Goal: Entertainment & Leisure: Consume media (video, audio)

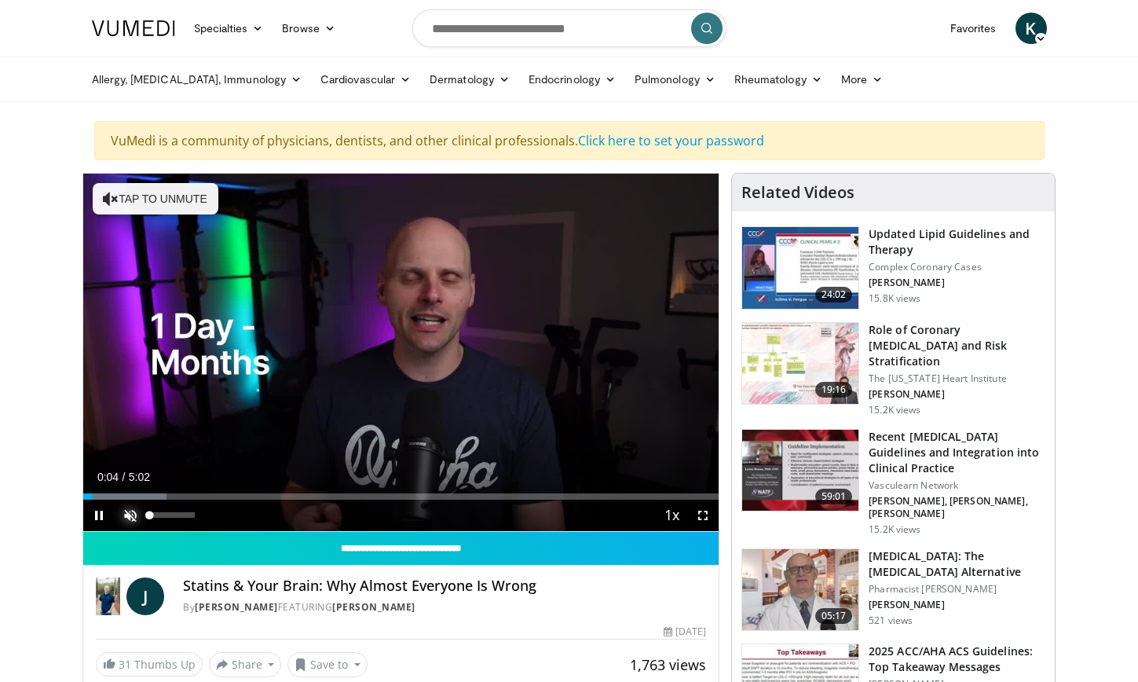
click at [135, 509] on span "Video Player" at bounding box center [130, 514] width 31 height 31
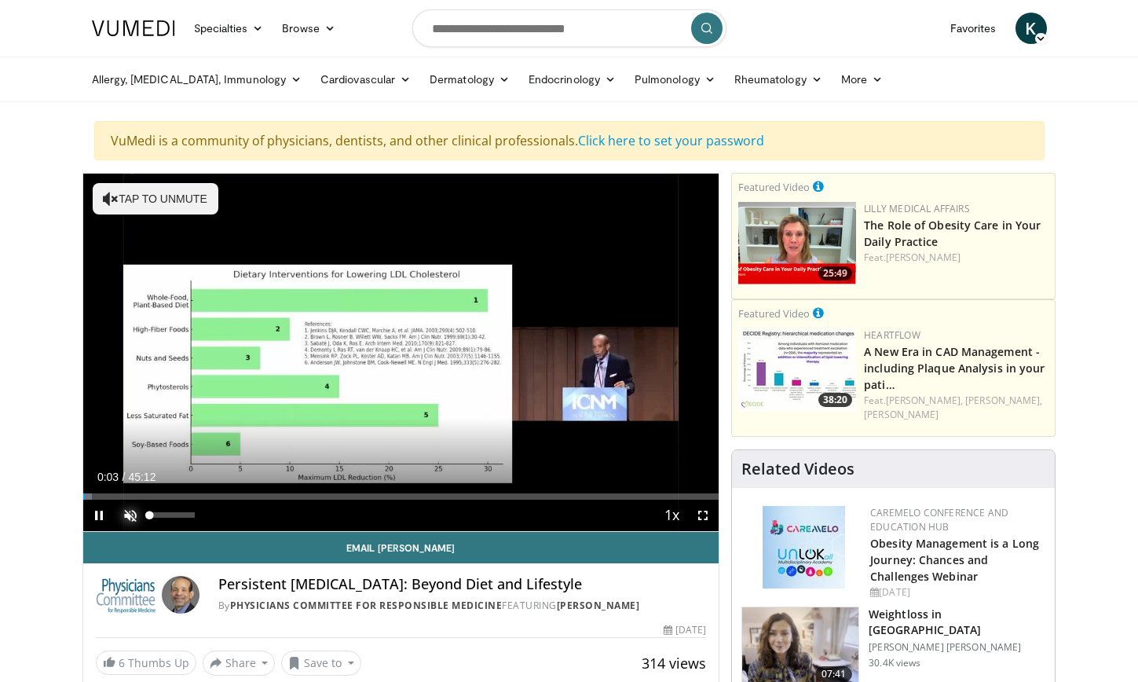
click at [128, 520] on span "Video Player" at bounding box center [130, 514] width 31 height 31
